Goal: Check status: Check status

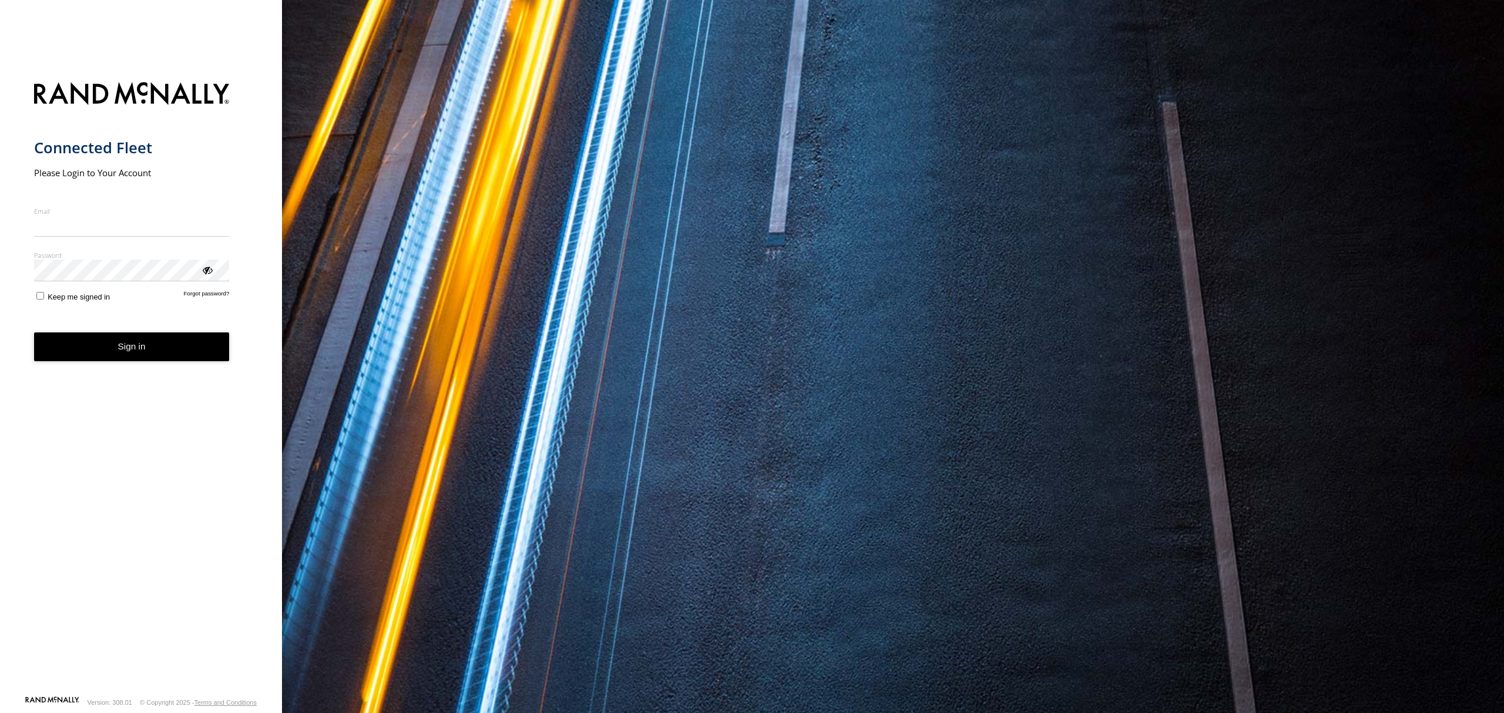
type input "**********"
click at [194, 347] on button "Sign in" at bounding box center [132, 347] width 196 height 29
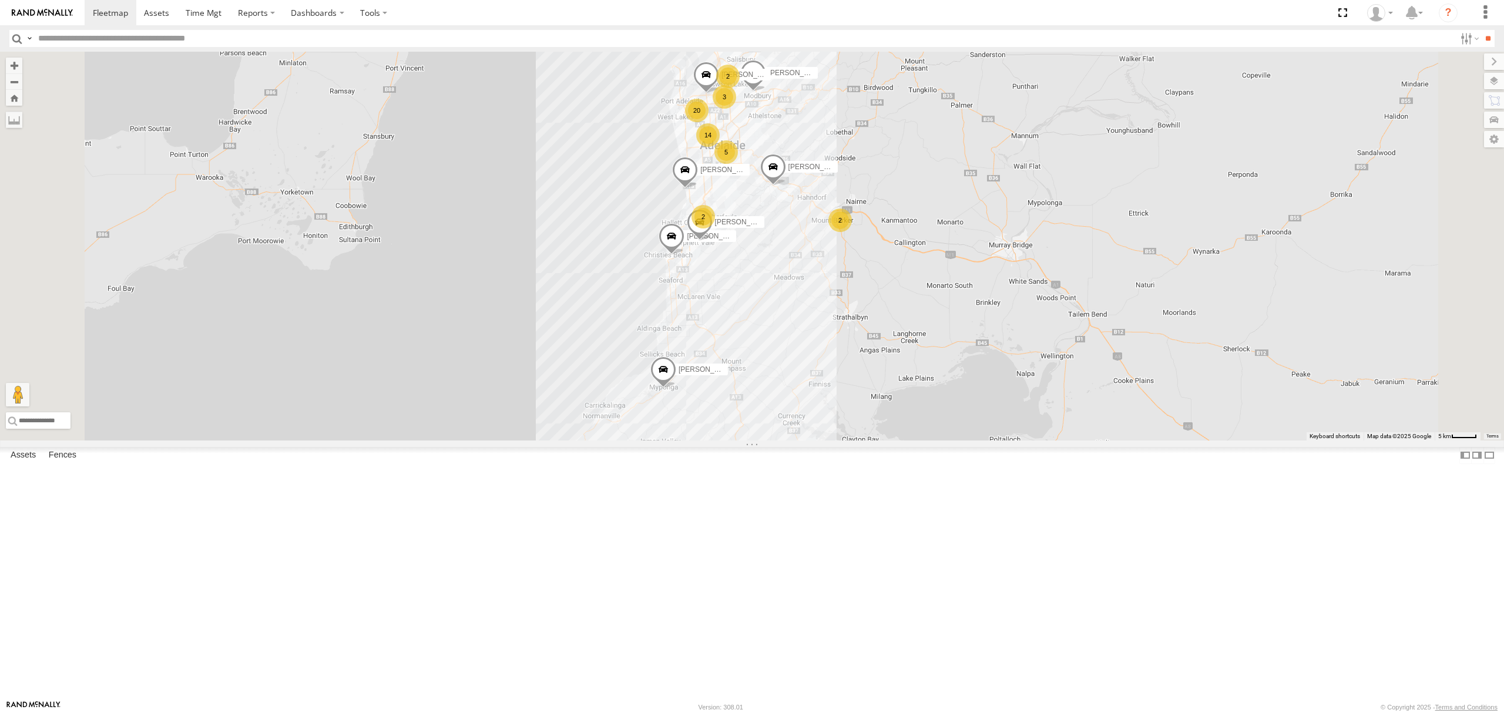
click at [0, 0] on div "SB26LM - (3P HINO) R7" at bounding box center [0, 0] width 0 height 0
